Goal: Find specific page/section: Find specific page/section

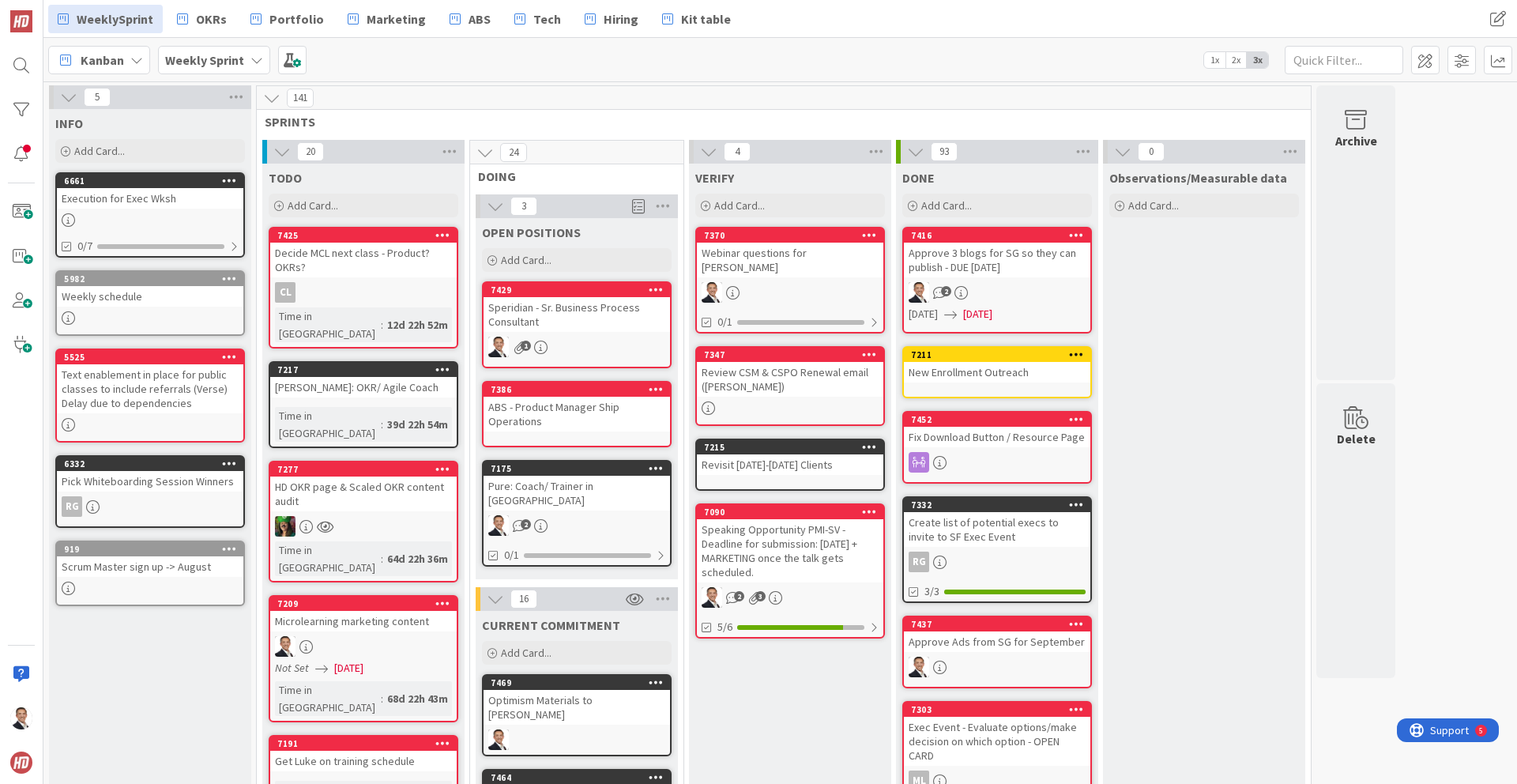
scroll to position [304, 0]
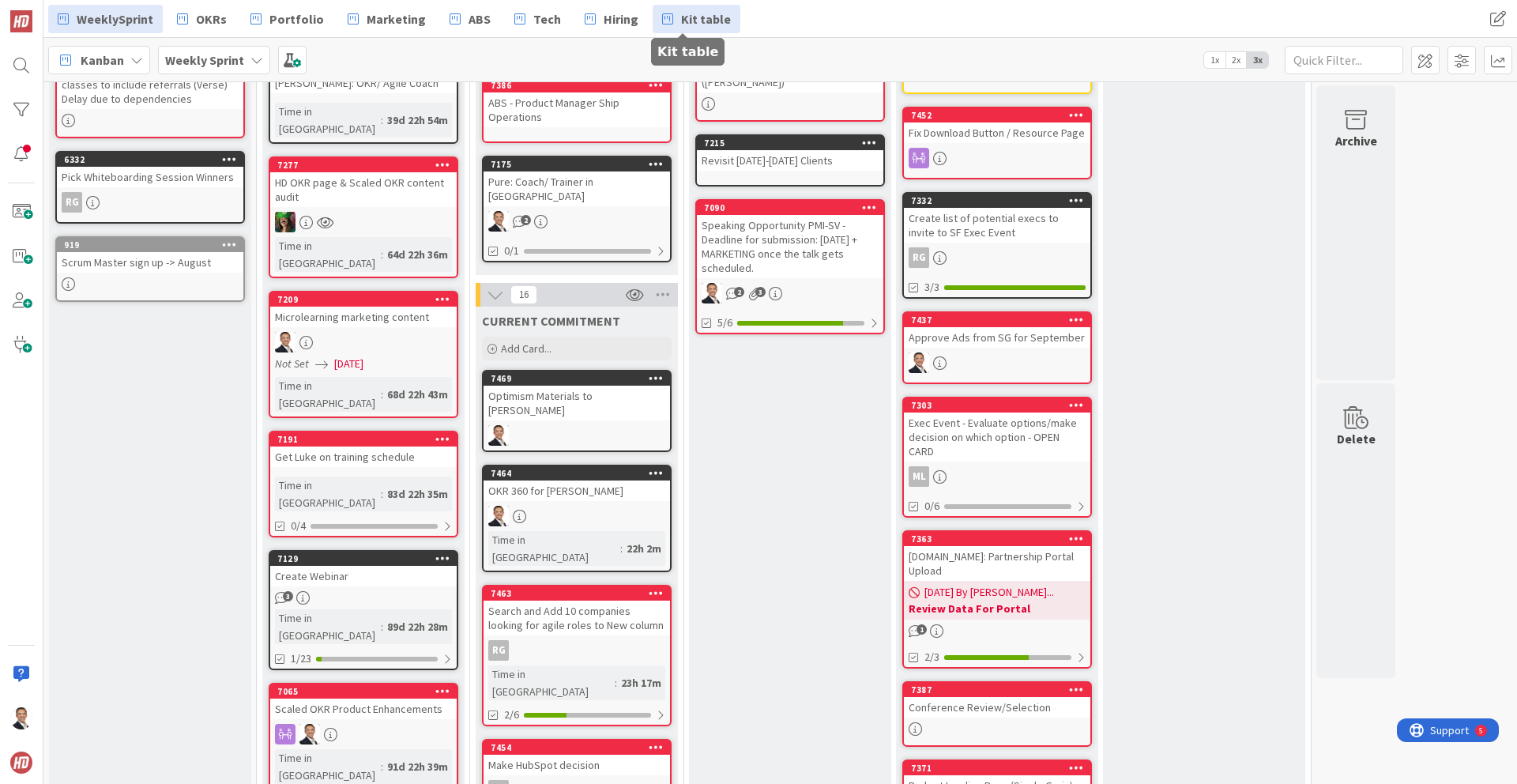
click at [681, 18] on span "Kit table" at bounding box center [706, 19] width 50 height 19
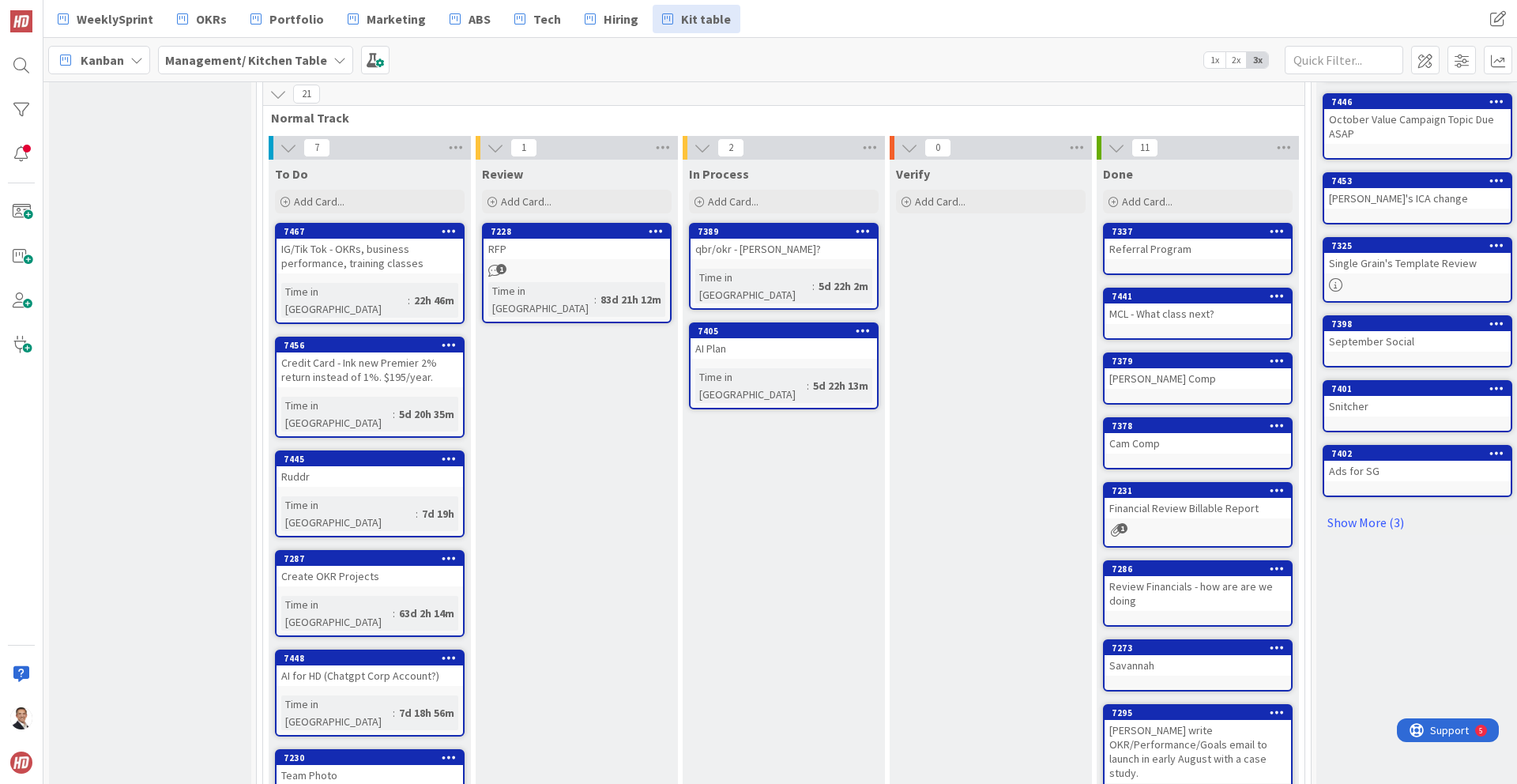
scroll to position [363, 0]
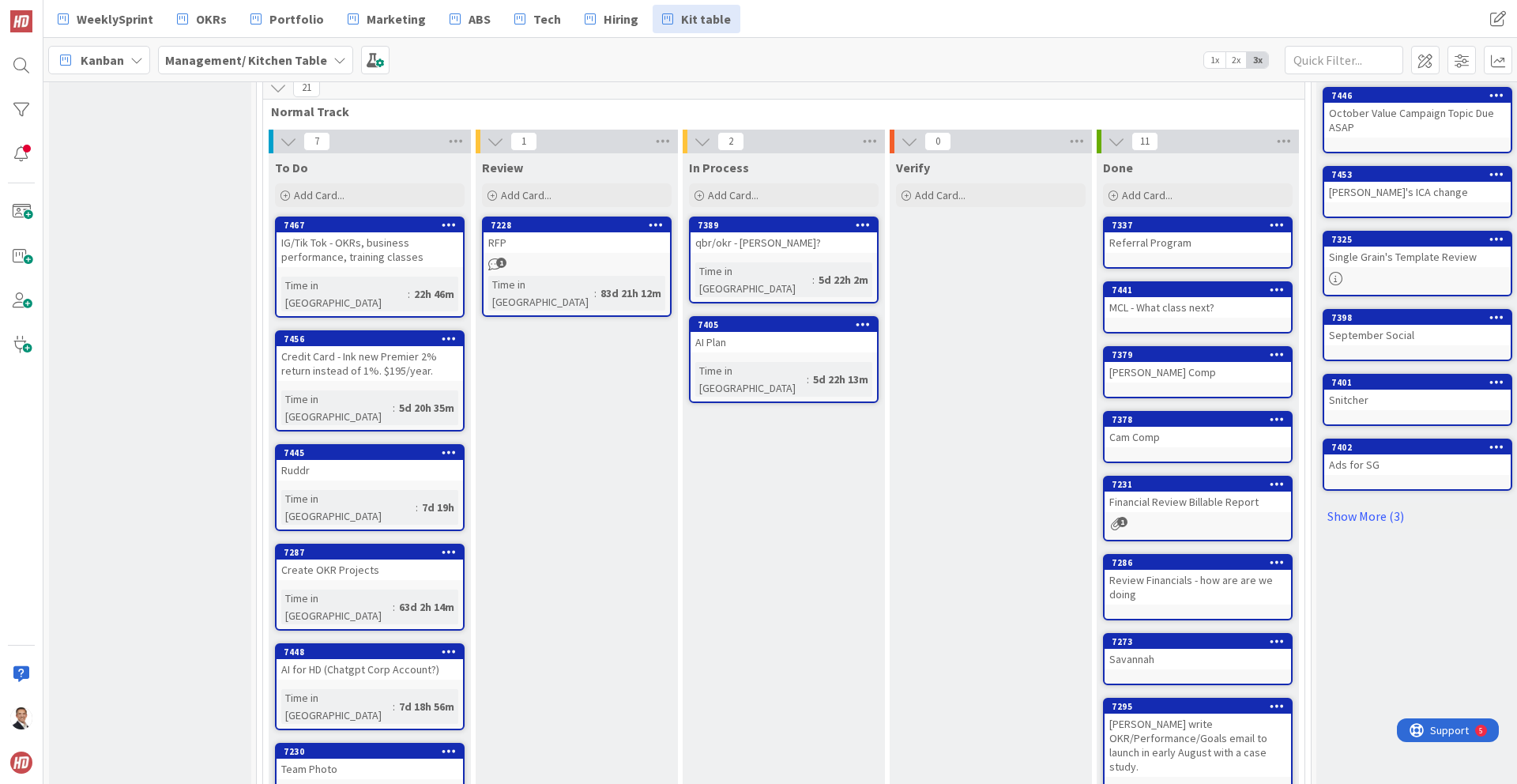
click at [793, 233] on div "qbr/okr - [PERSON_NAME]?" at bounding box center [783, 243] width 186 height 21
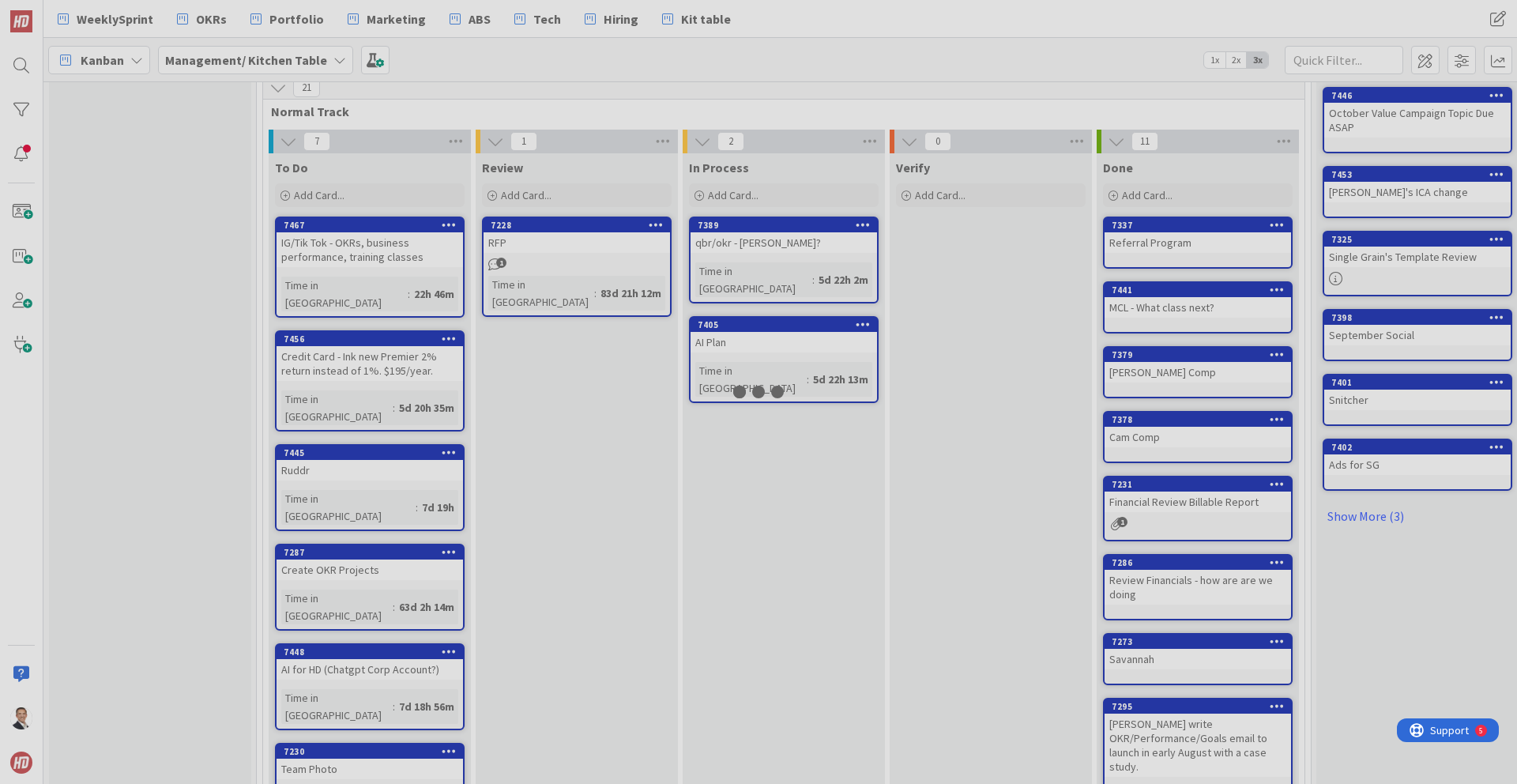
click at [793, 233] on div "0 Backlog Add Card... 23 2 Fast Track 0 To Do Add Card... 2 In Process Add Card…" at bounding box center [780, 433] width 1474 height 703
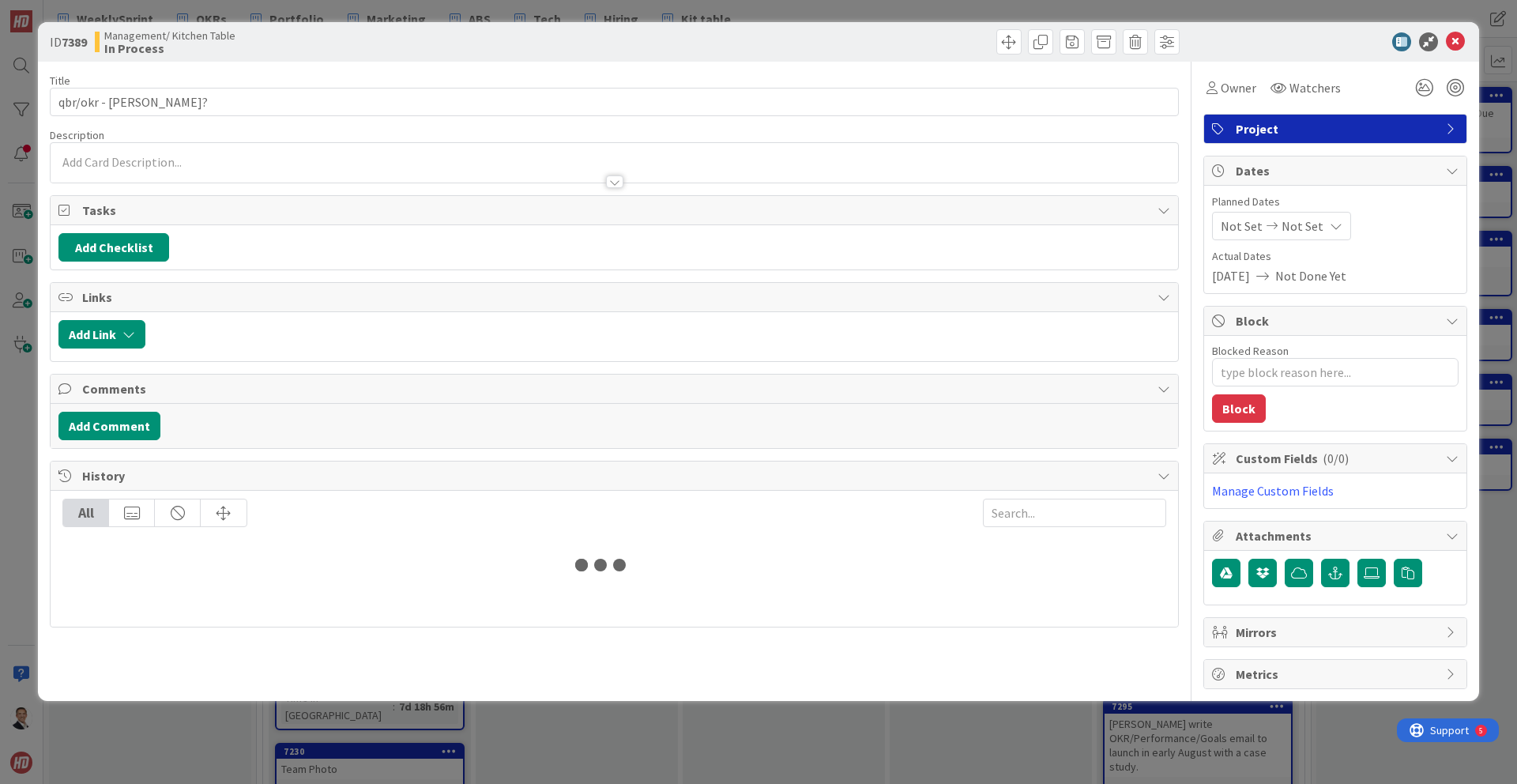
type textarea "x"
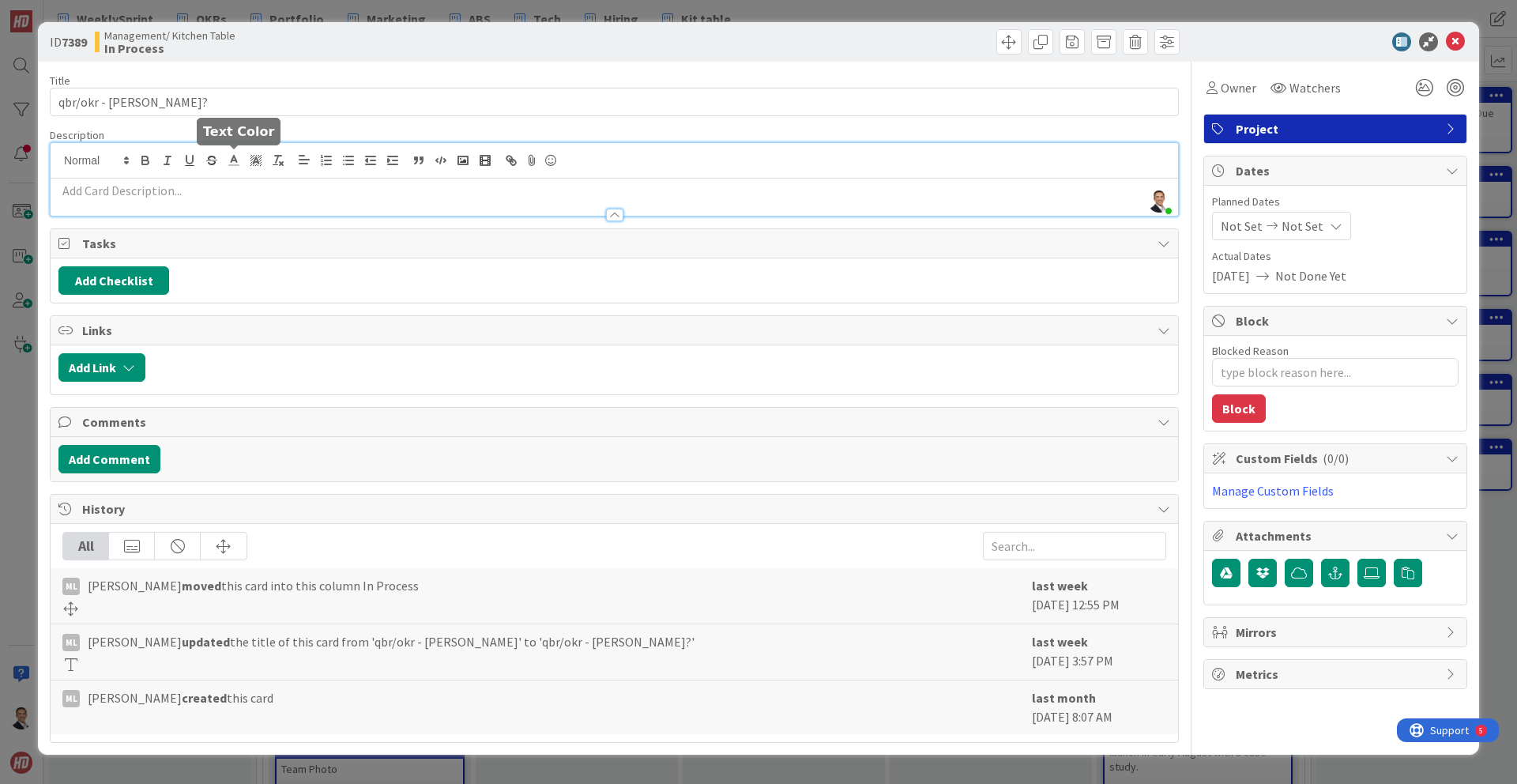
click at [234, 164] on div "[PERSON_NAME] just joined" at bounding box center [615, 179] width 1128 height 73
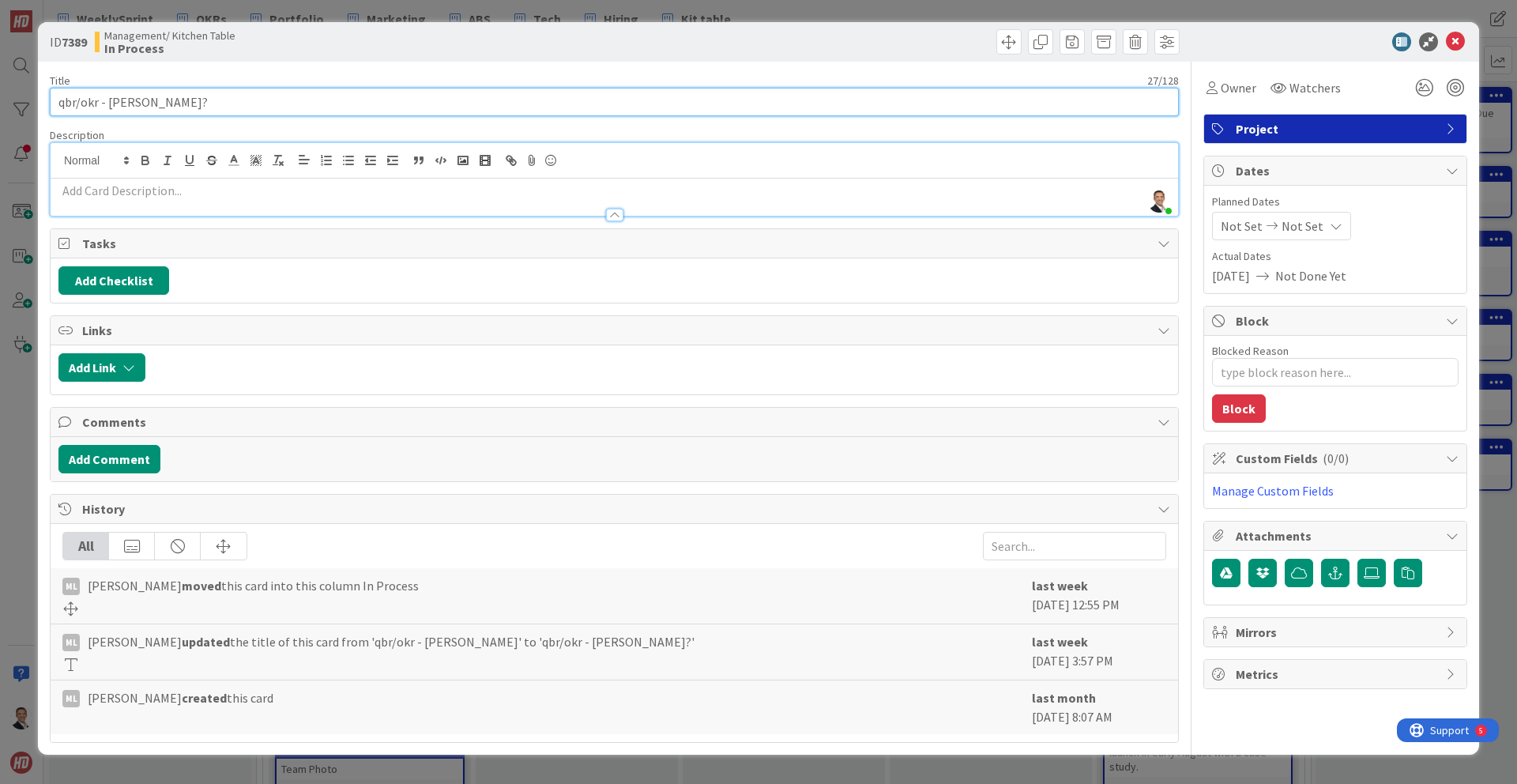
click at [59, 102] on input "qbr/okr - Natalie Schedule?" at bounding box center [614, 102] width 1129 height 28
type input "4qbr/okr - Natalie Schedule?"
type textarea "x"
type input "4Qqbr/okr - Natalie Schedule?"
type textarea "x"
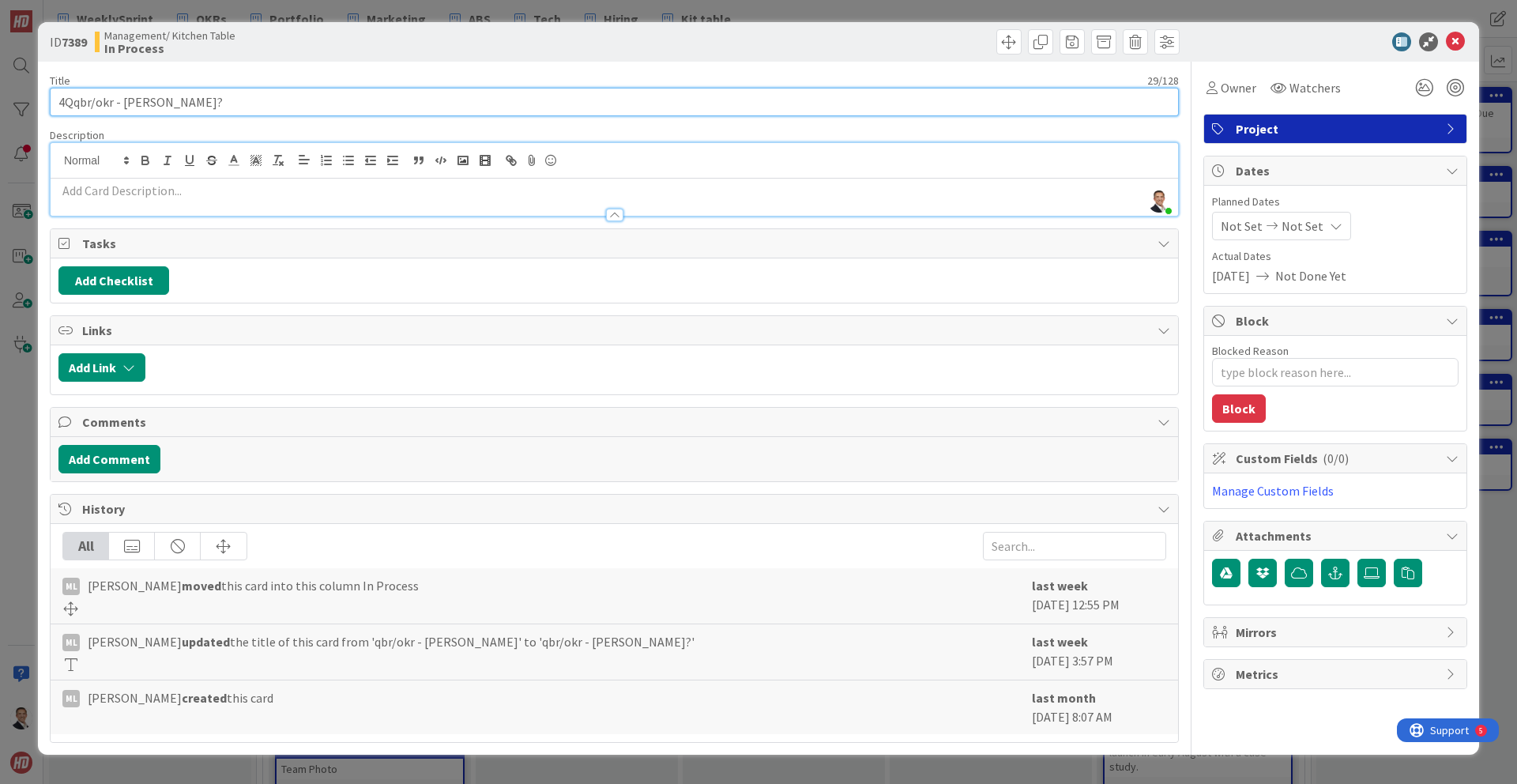
type input "4Q qbr/okr - Natalie Schedule?"
type textarea "x"
type input "4Q qbr/okr - Oct"
type textarea "x"
type input "4Q qbr/okr - Oct 6"
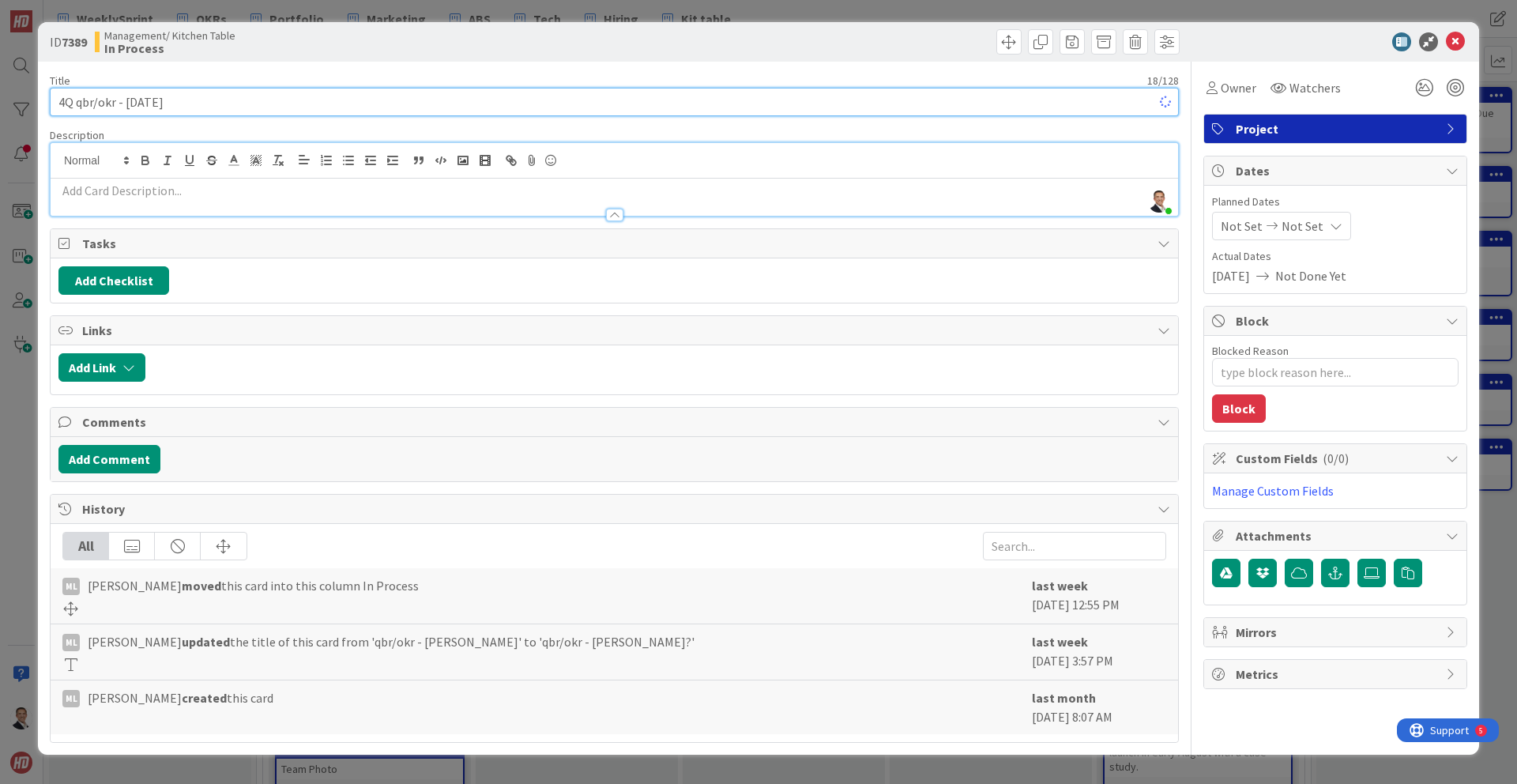
type textarea "x"
type input "4Q qbr/okr - Oct 6"
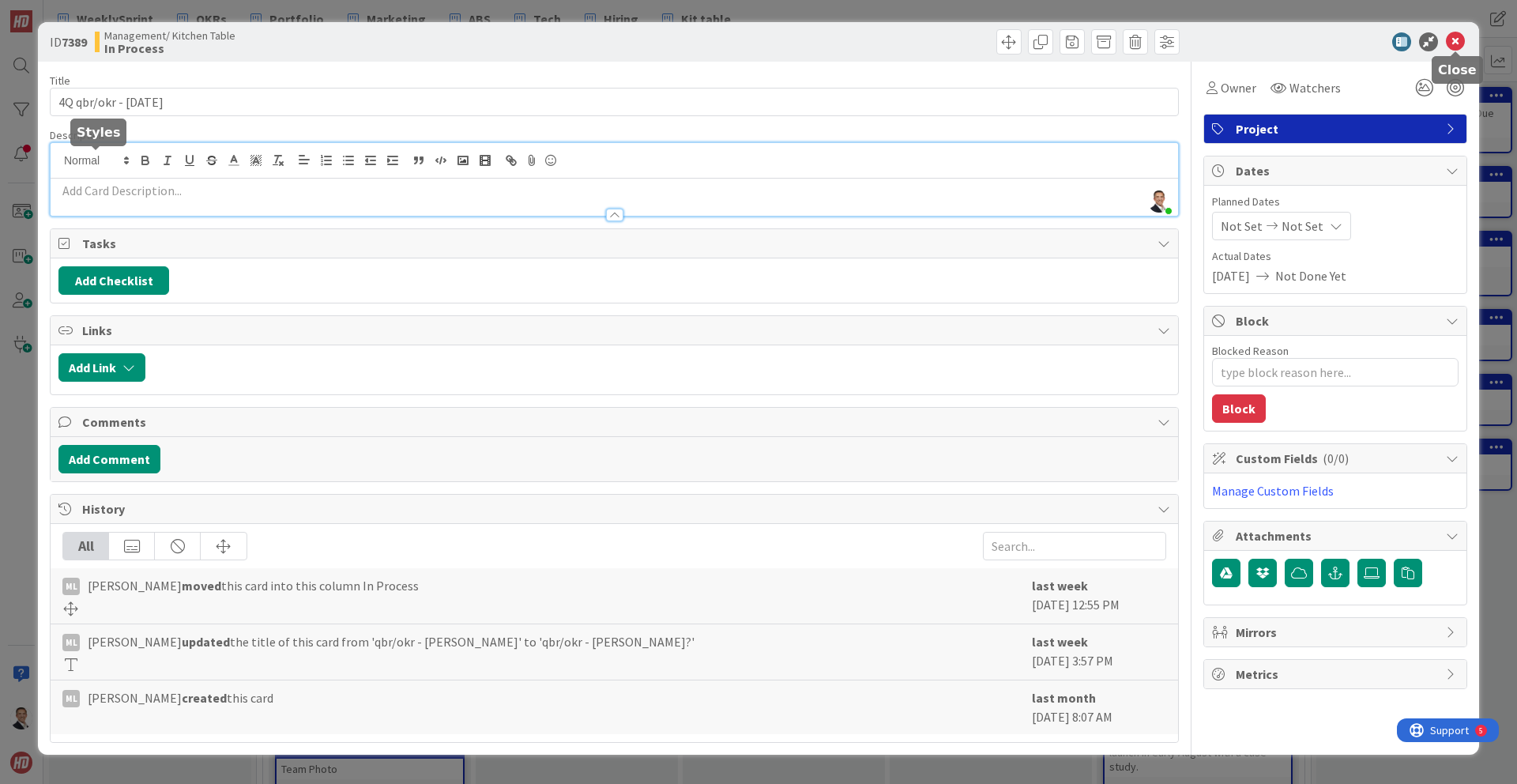
click at [1454, 37] on icon at bounding box center [1456, 42] width 19 height 19
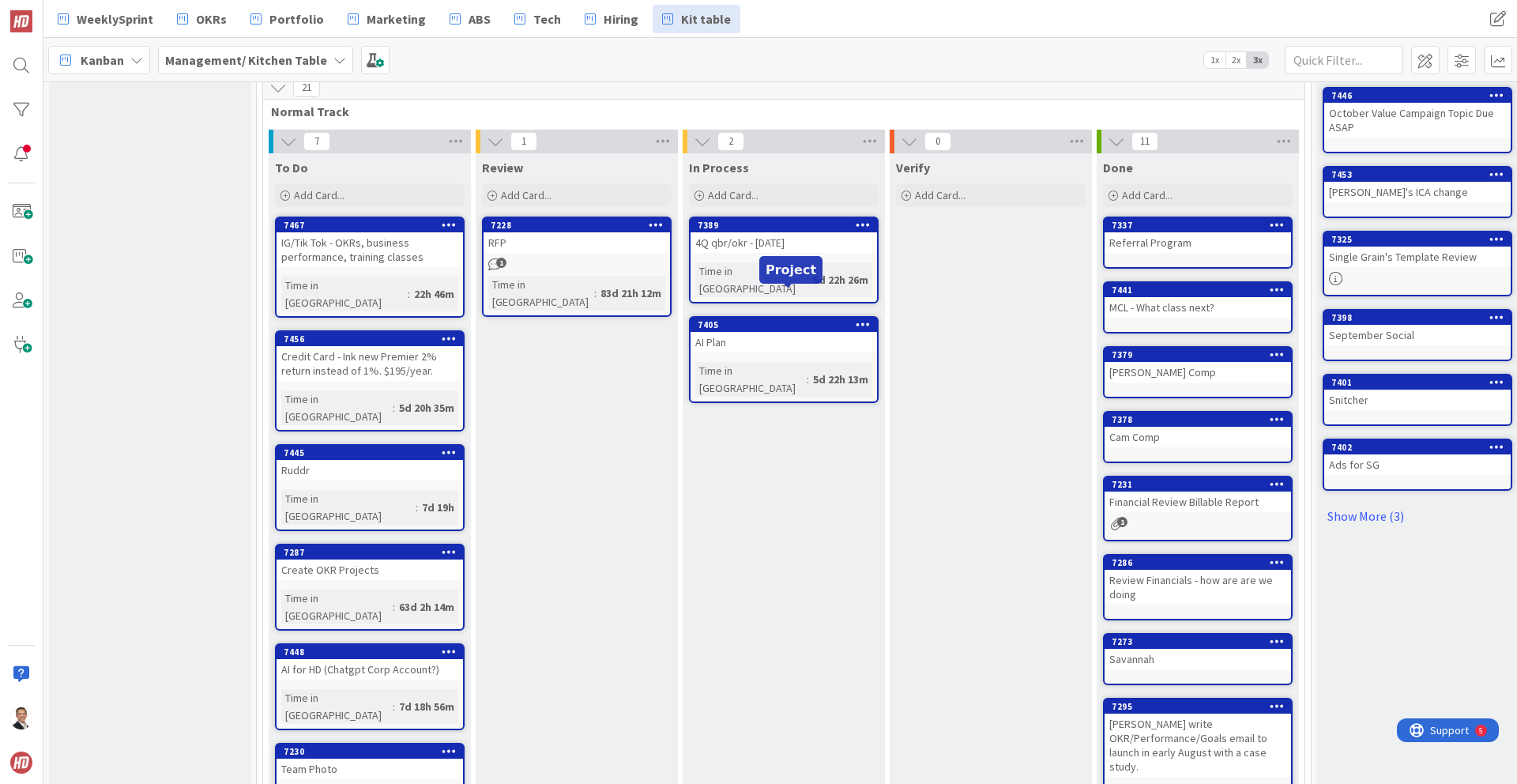
click at [785, 319] on div "7405" at bounding box center [788, 325] width 179 height 11
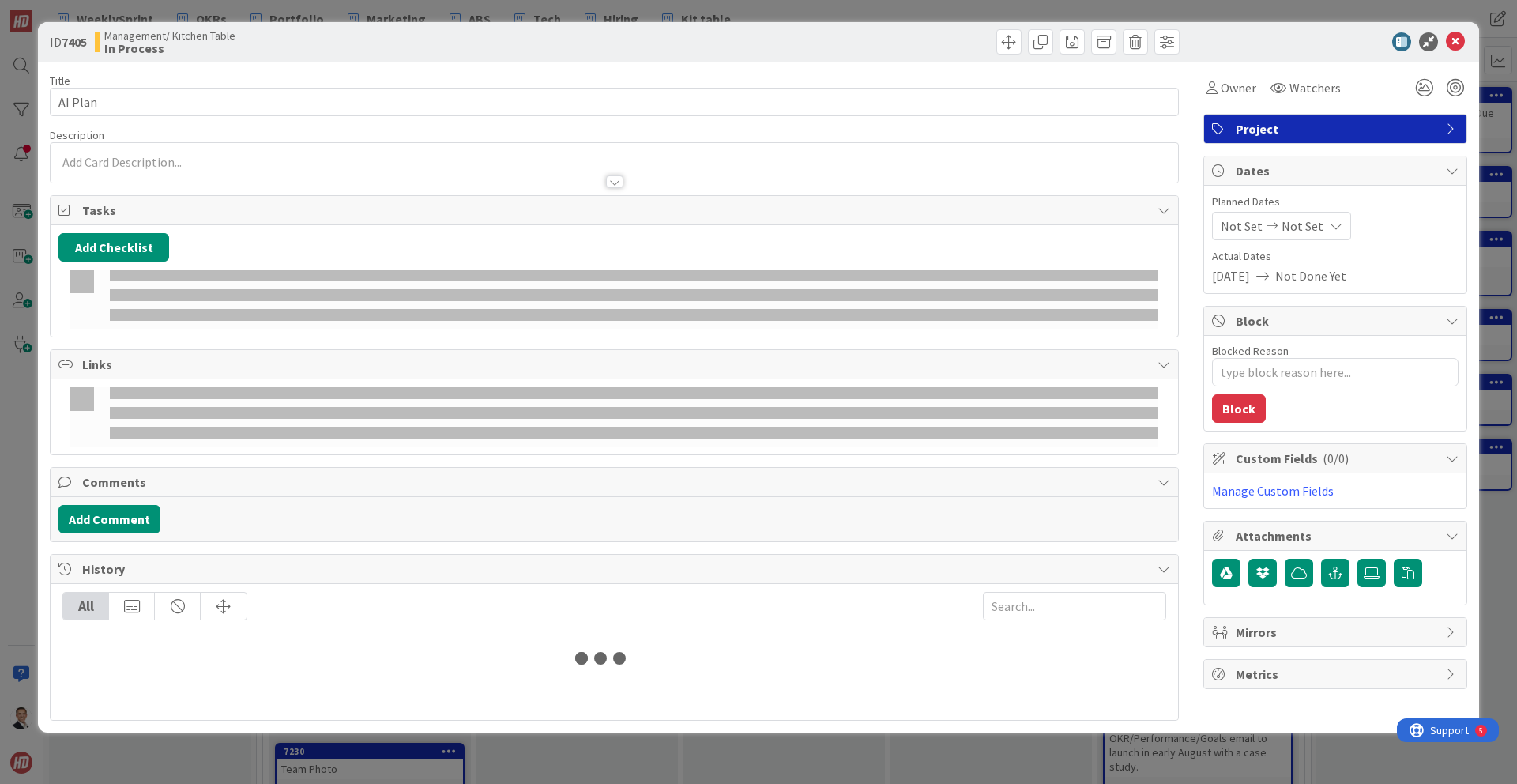
type textarea "x"
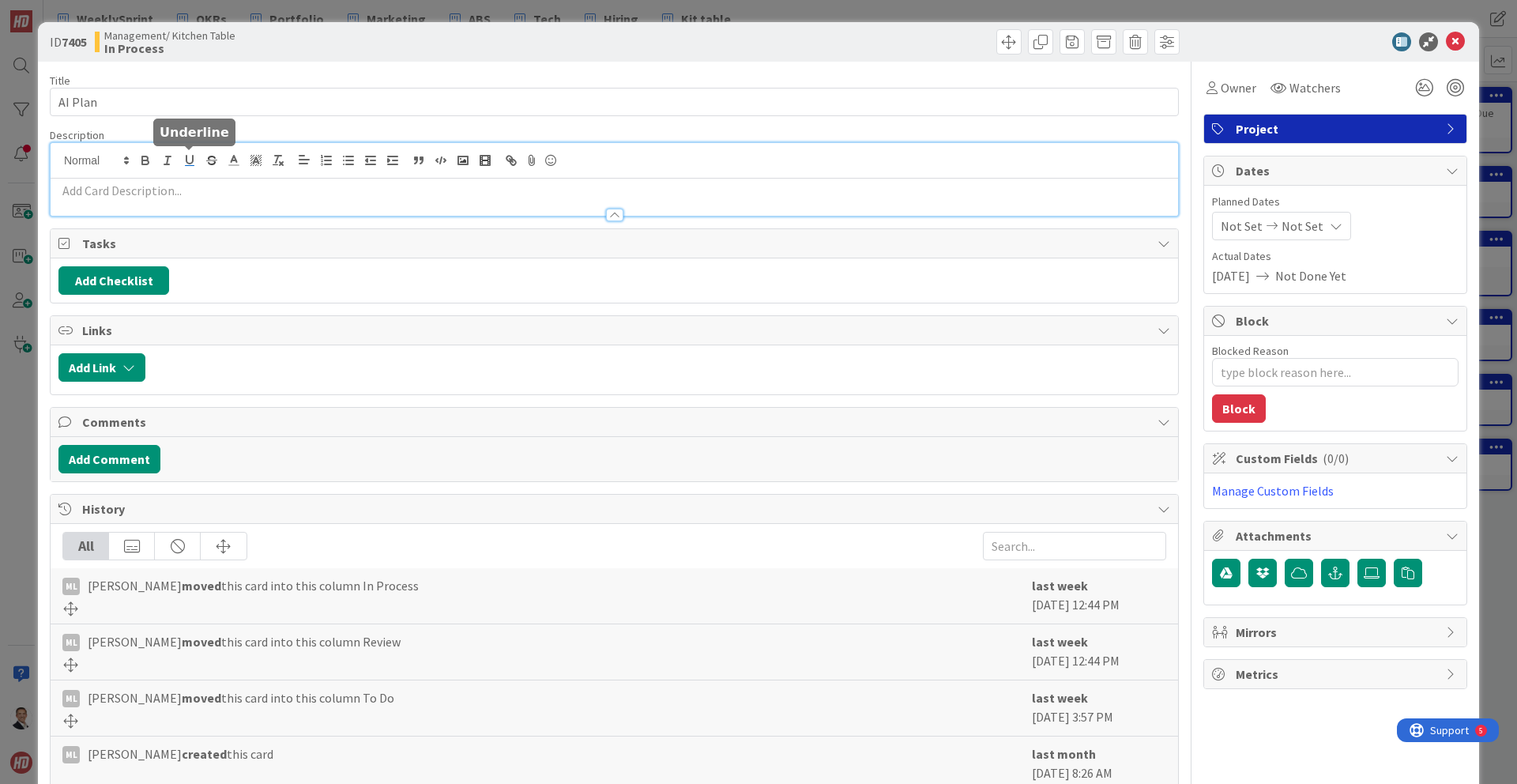
click at [188, 162] on div at bounding box center [615, 179] width 1128 height 73
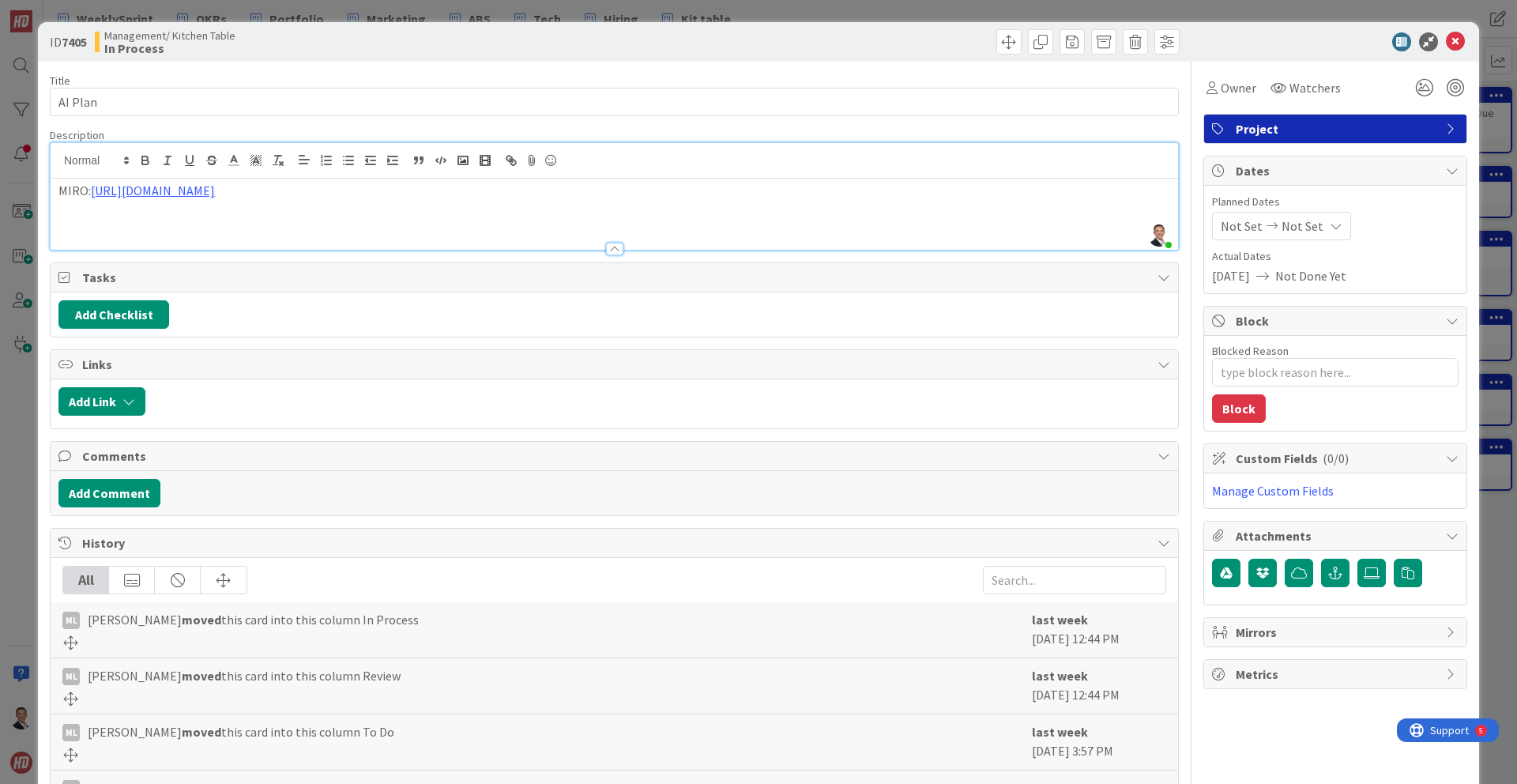
click at [614, 75] on div "Title 7 / 128" at bounding box center [614, 80] width 1129 height 14
type textarea "x"
click at [1454, 41] on icon at bounding box center [1456, 42] width 19 height 19
